Goal: Task Accomplishment & Management: Use online tool/utility

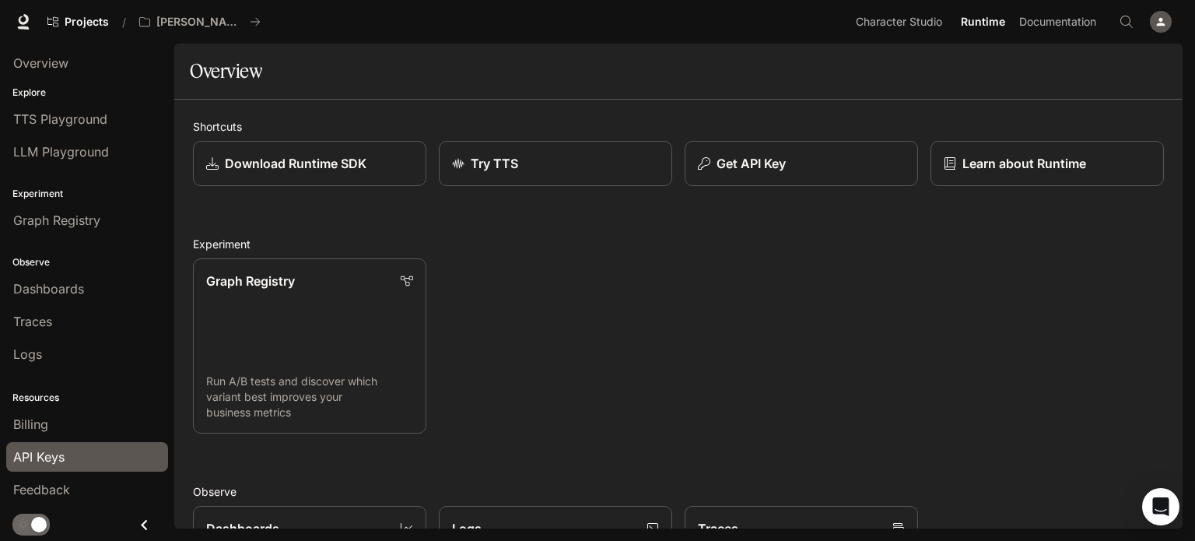
click at [45, 466] on span "API Keys" at bounding box center [38, 456] width 51 height 19
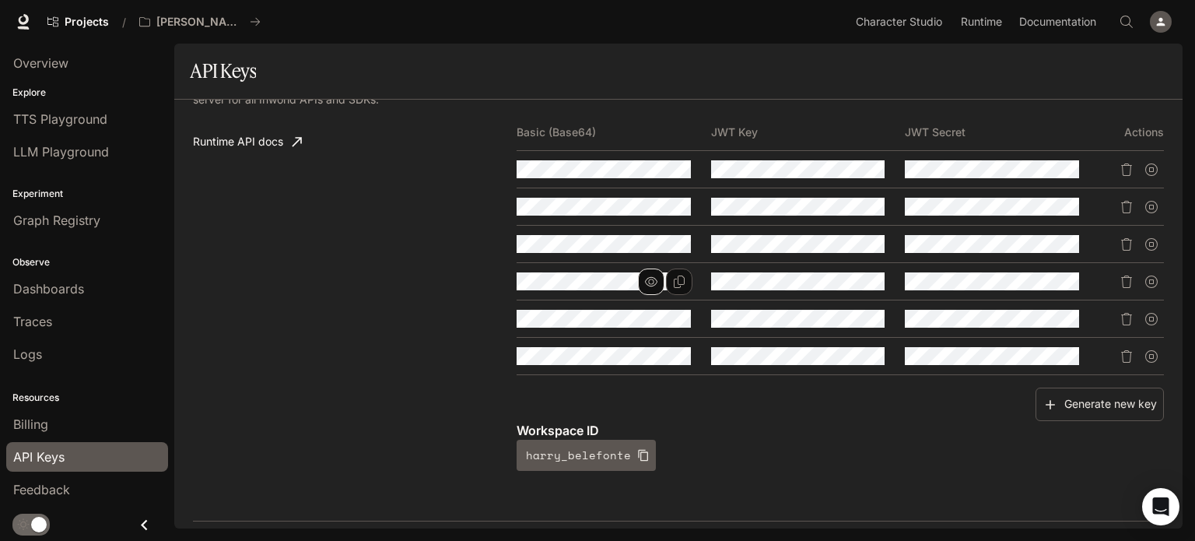
scroll to position [311, 0]
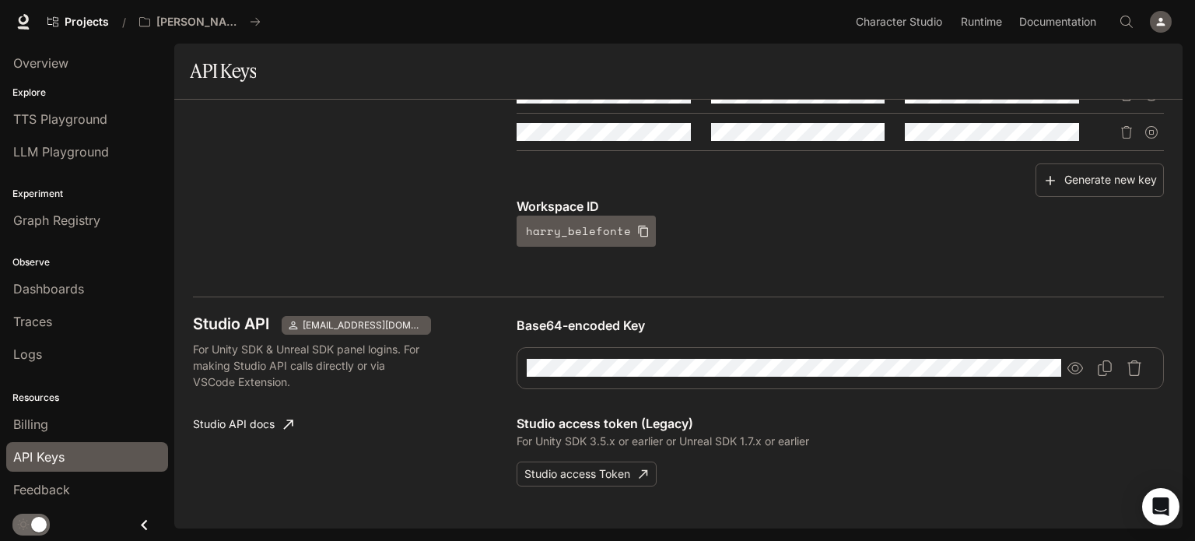
click at [583, 487] on div "Studio API [EMAIL_ADDRESS][DOMAIN_NAME] For Unity SDK & Unreal SDK panel logins…" at bounding box center [678, 416] width 971 height 240
click at [592, 477] on button "Studio access Token" at bounding box center [587, 474] width 140 height 26
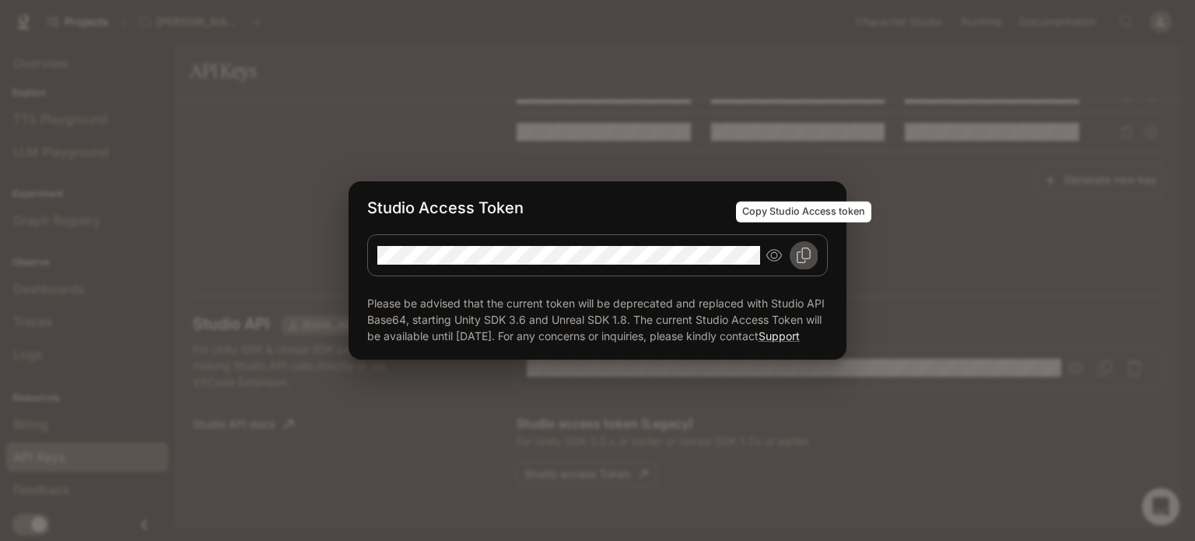
click at [798, 247] on icon "Copy Studio Access token" at bounding box center [804, 255] width 16 height 16
click at [898, 257] on div "Studio Access Token Please be advised that the current token will be deprecated…" at bounding box center [597, 270] width 1195 height 541
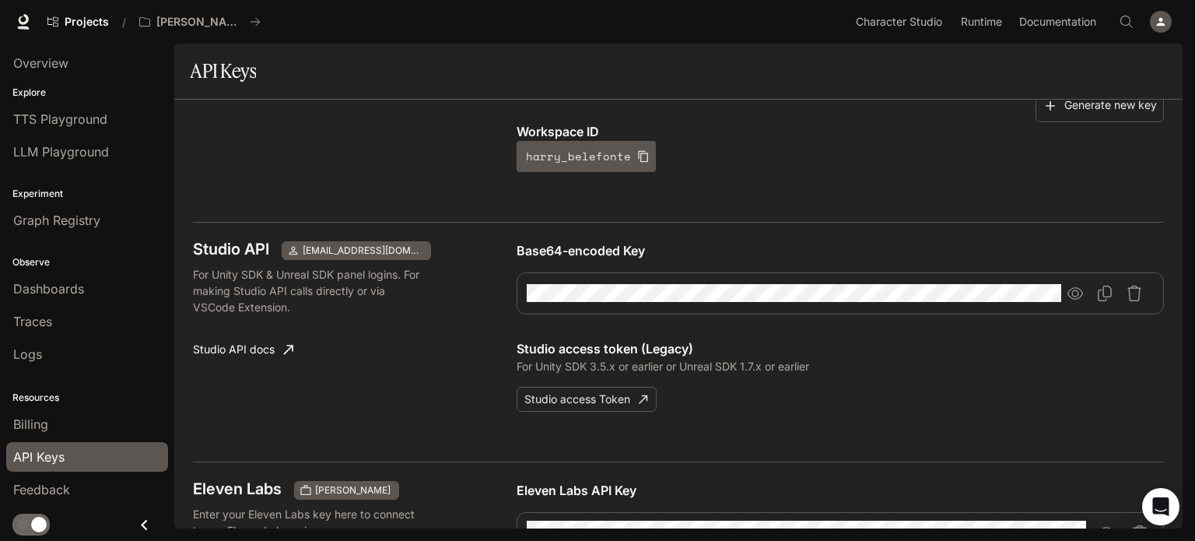
scroll to position [389, 0]
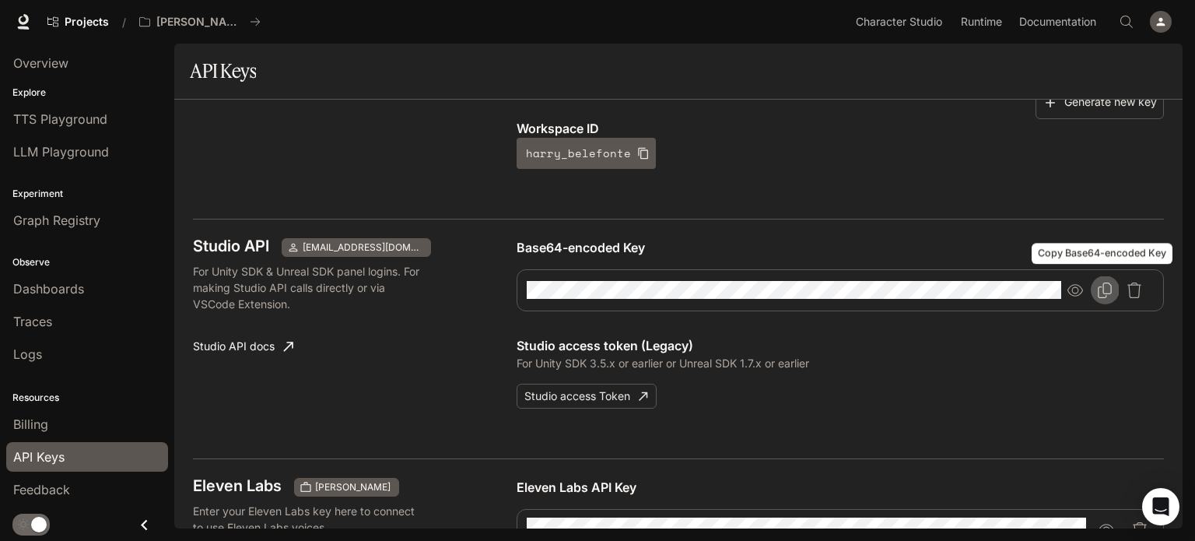
click at [1099, 286] on icon "Copy Base64-encoded Key" at bounding box center [1106, 290] width 14 height 16
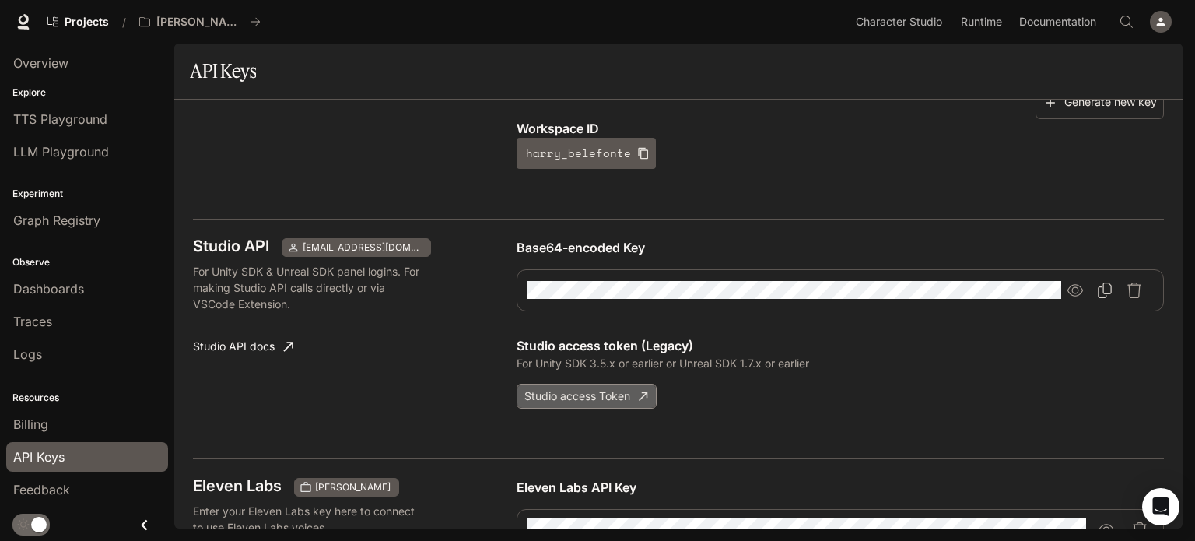
click at [579, 391] on button "Studio access Token" at bounding box center [587, 397] width 140 height 26
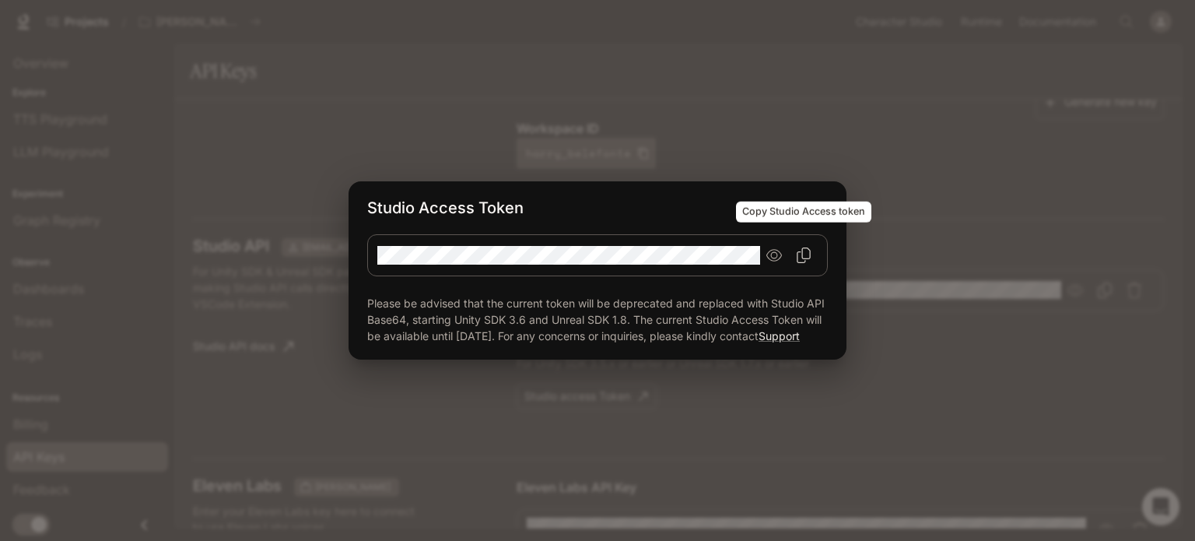
click at [811, 247] on icon "Copy Studio Access token" at bounding box center [804, 255] width 16 height 16
